Goal: Task Accomplishment & Management: Manage account settings

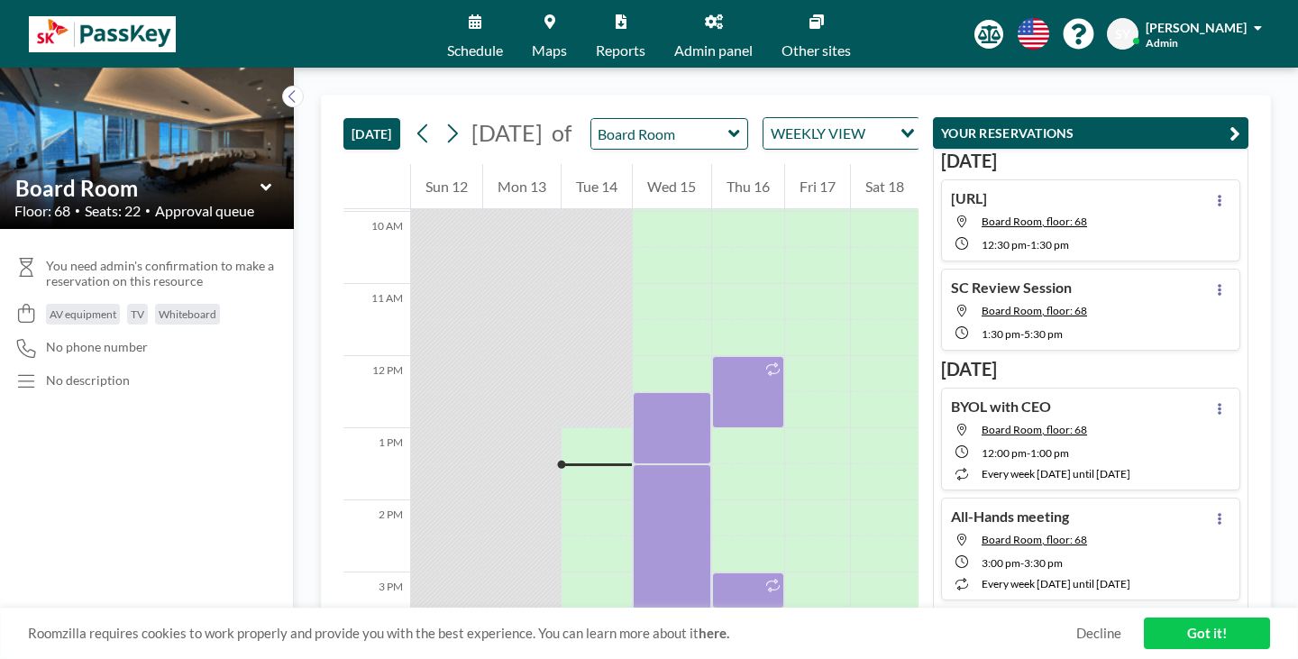
scroll to position [721, 0]
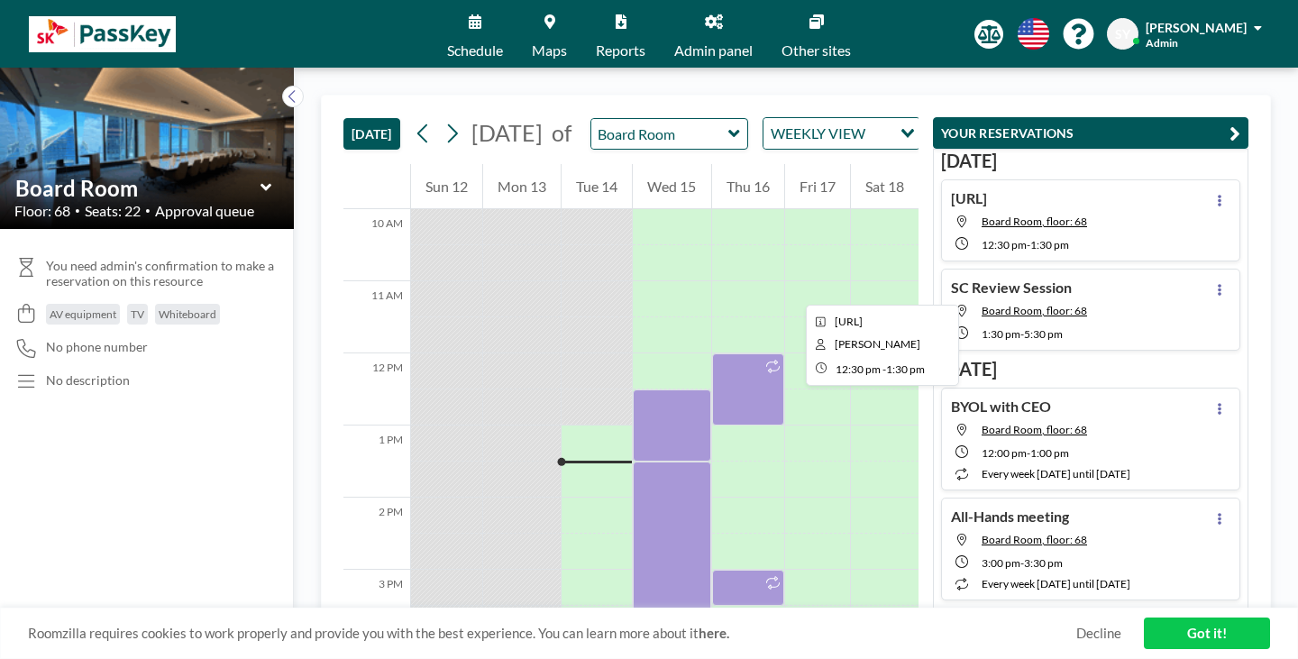
click at [637, 389] on div at bounding box center [672, 425] width 78 height 72
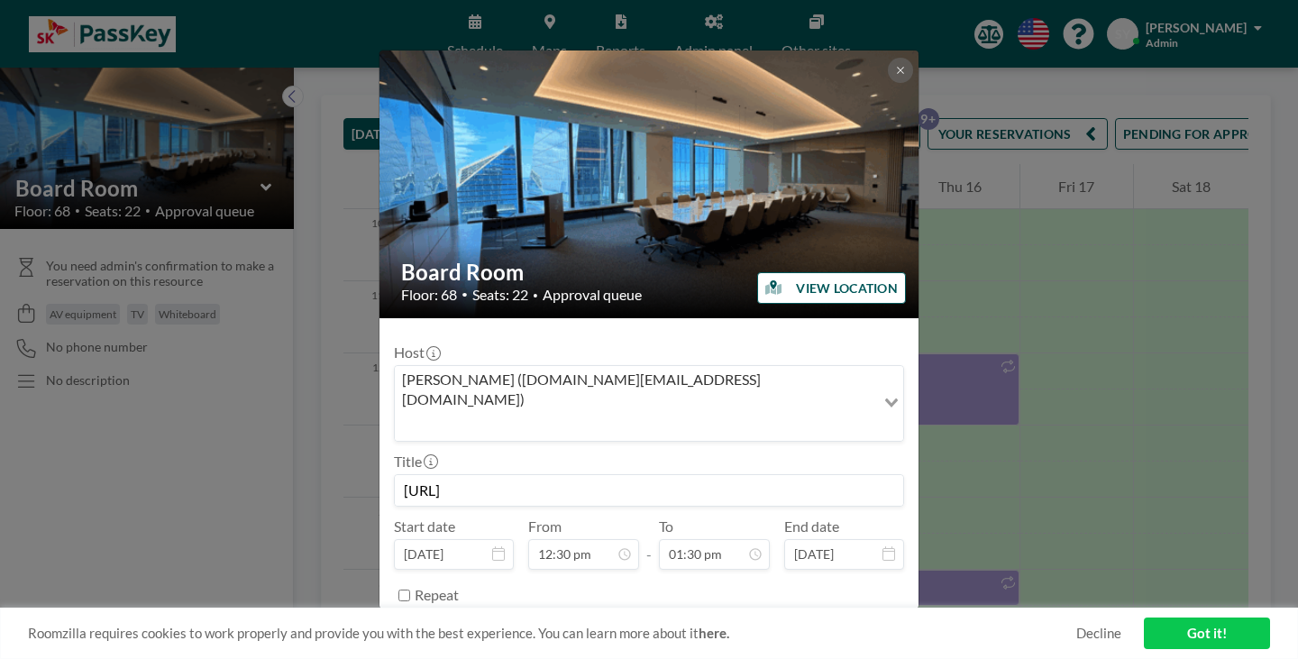
click at [739, 625] on button "REMOVE" at bounding box center [747, 641] width 71 height 32
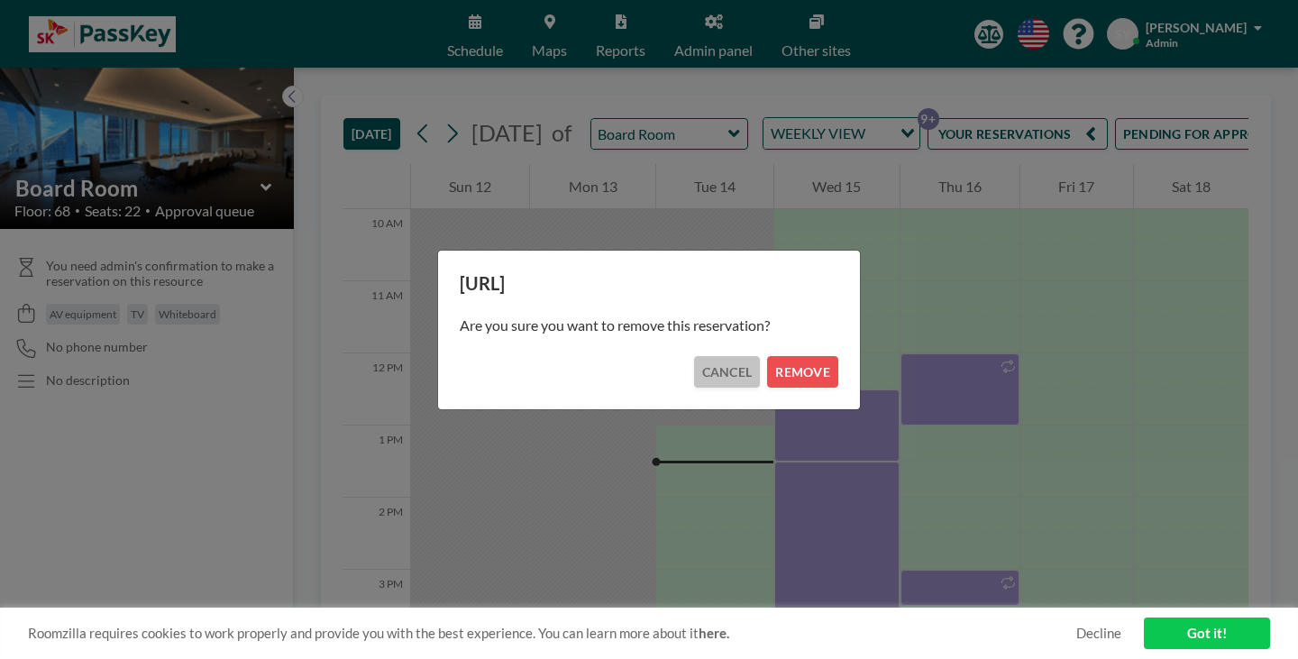
click at [714, 374] on button "CANCEL" at bounding box center [727, 372] width 67 height 32
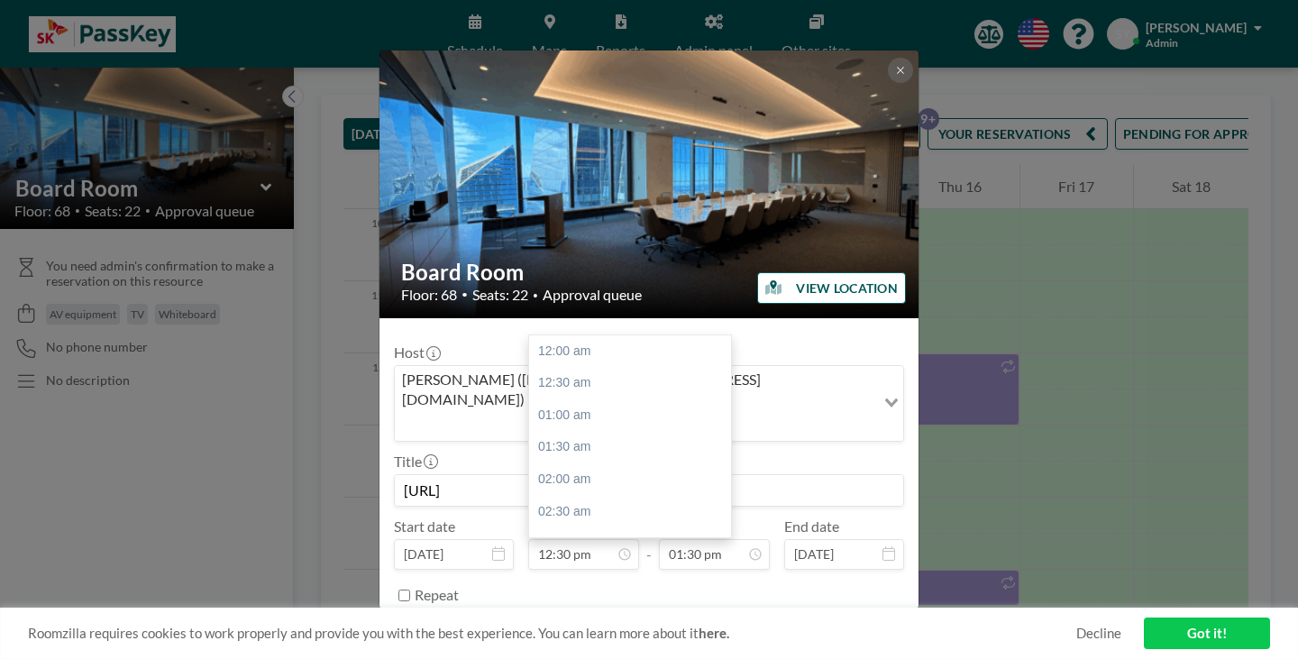
scroll to position [777, 0]
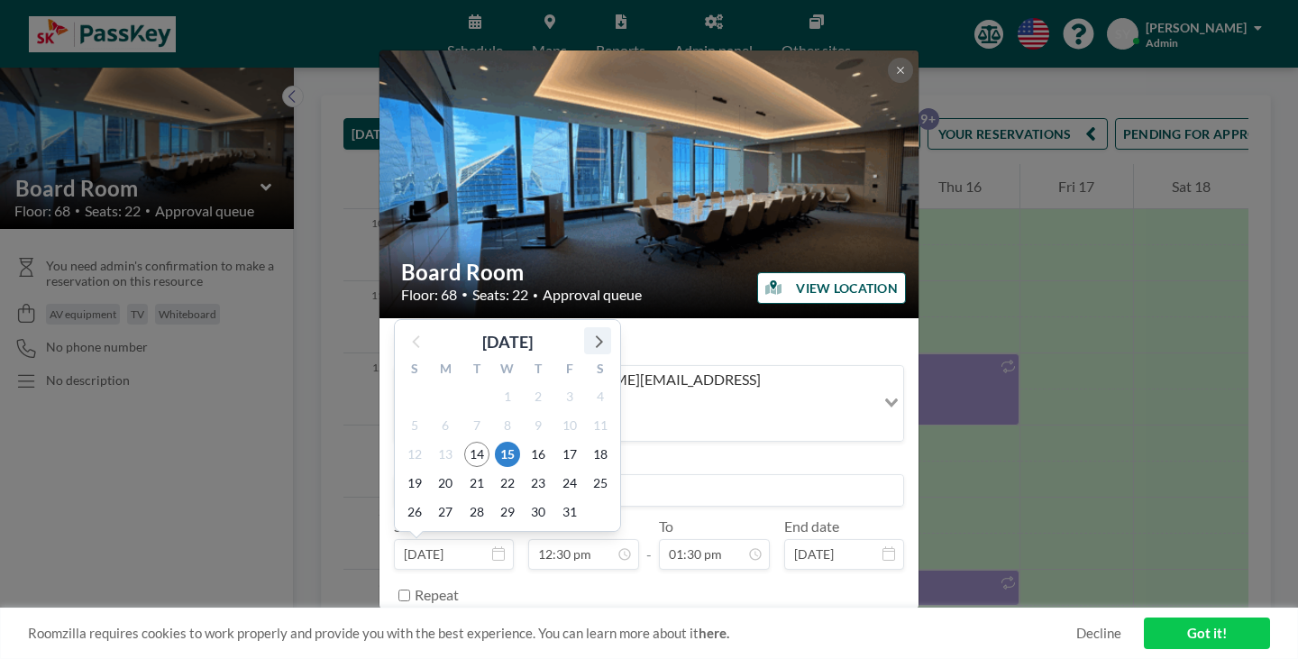
click at [609, 329] on icon at bounding box center [597, 340] width 23 height 23
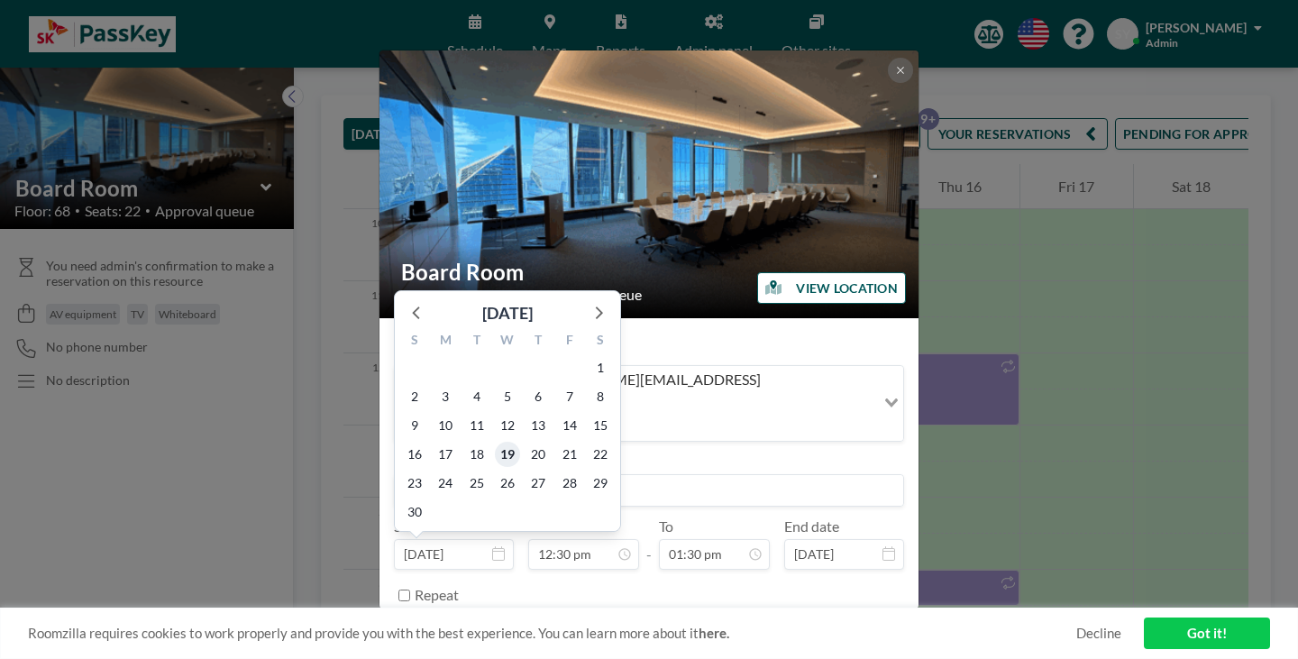
click at [520, 442] on span "19" at bounding box center [507, 454] width 25 height 25
type input "[DATE]"
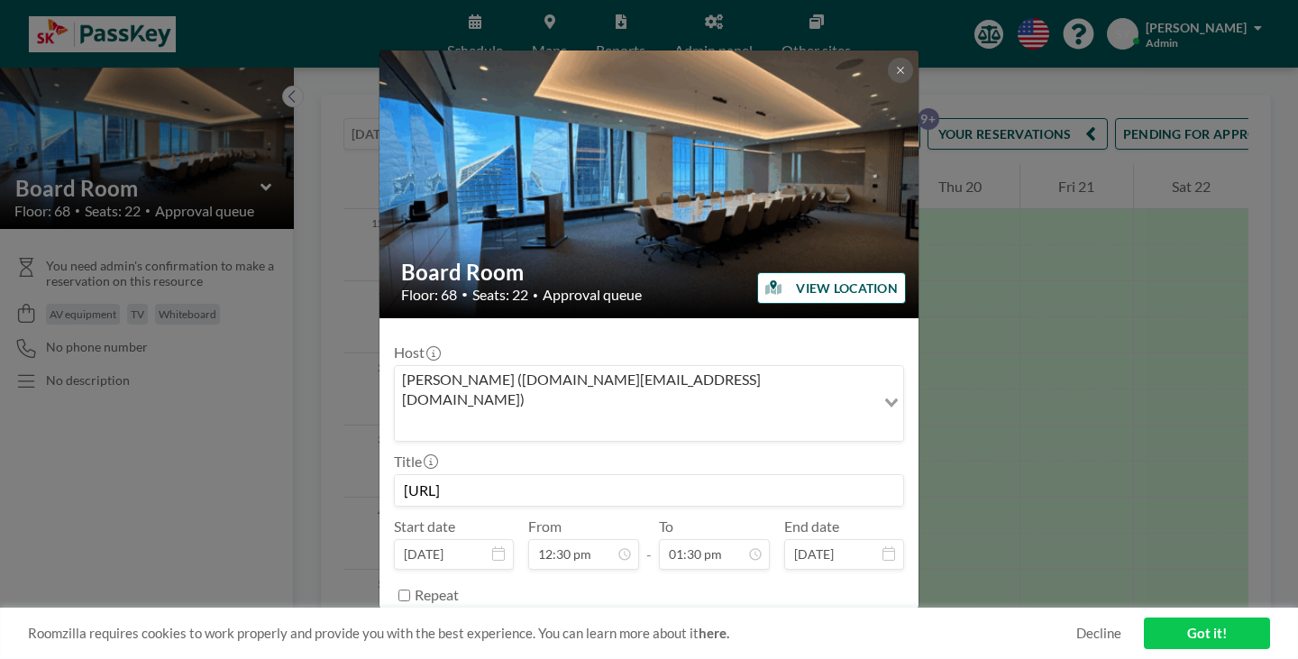
click at [811, 554] on form "Host [PERSON_NAME] ([DOMAIN_NAME][EMAIL_ADDRESS][DOMAIN_NAME]) Loading... Title…" at bounding box center [649, 494] width 539 height 353
click at [820, 625] on button "SAVE CHANGES" at bounding box center [848, 641] width 114 height 32
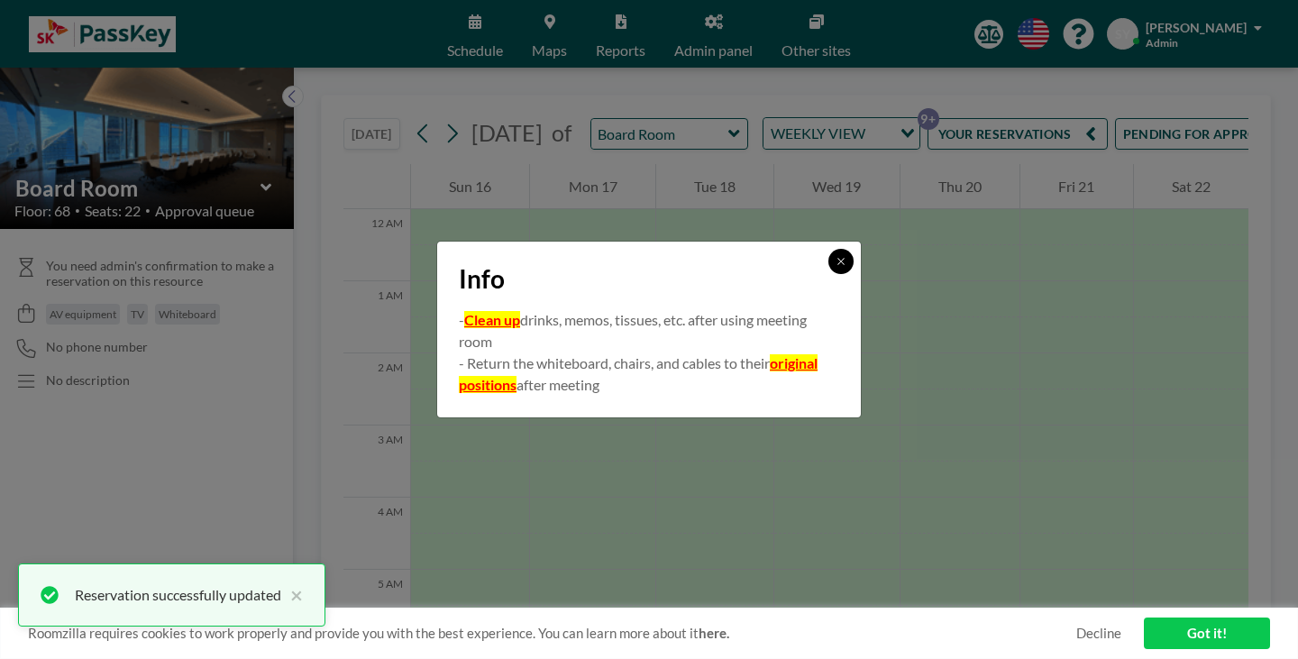
click at [836, 267] on icon at bounding box center [841, 261] width 11 height 11
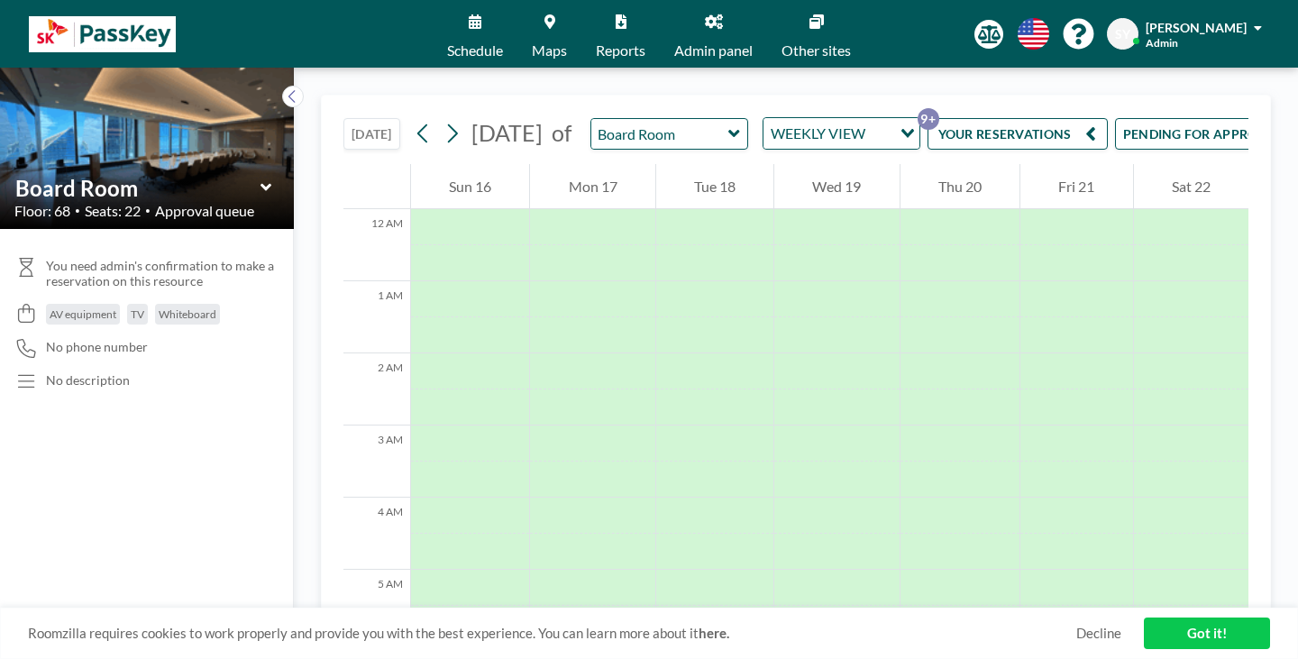
click at [518, 21] on link "Schedule" at bounding box center [475, 34] width 85 height 68
